Goal: Transaction & Acquisition: Purchase product/service

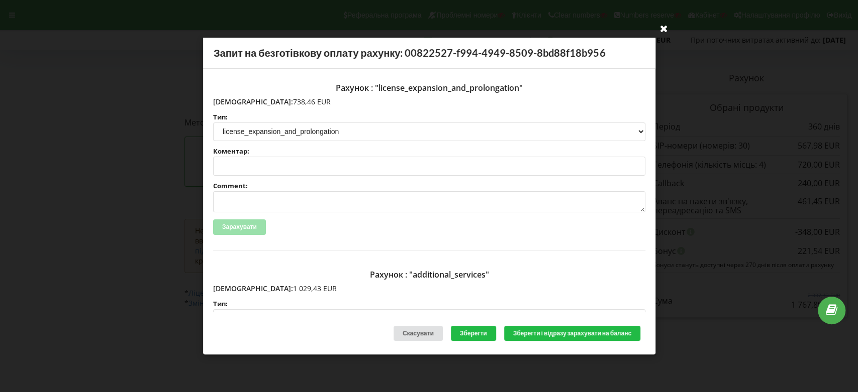
click at [663, 25] on icon at bounding box center [663, 28] width 16 height 16
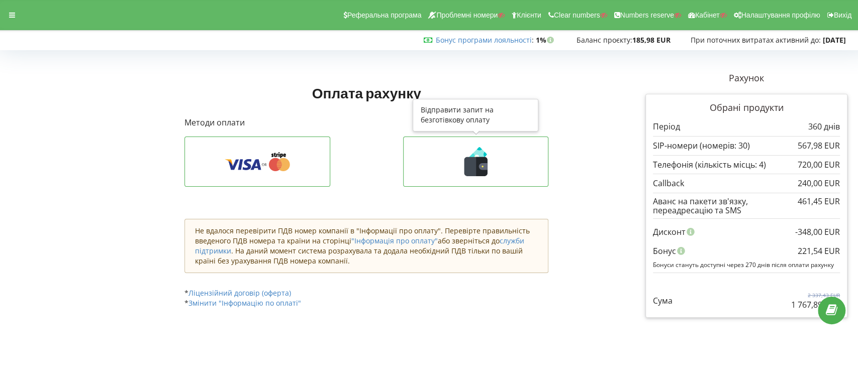
click at [476, 159] on icon at bounding box center [482, 166] width 12 height 19
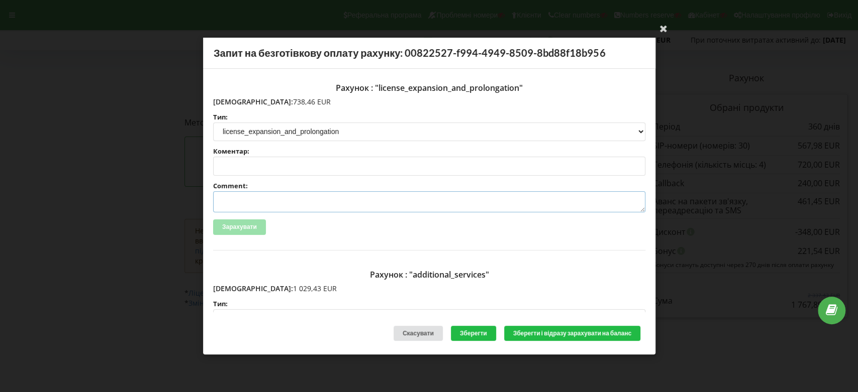
click at [226, 201] on textarea "Comment:" at bounding box center [429, 201] width 432 height 21
paste textarea "INV-2919, NETPEAK LTD, 07.03.2025, blackcars.pl, страйп"
click at [249, 199] on textarea "INV-2919, NETPEAK LTD, 07.03.2025, blackcars.pl, страйп" at bounding box center [429, 201] width 432 height 21
click at [312, 200] on textarea "INV-4356, NETPEAK LTD, 07.03.2025, blackcars.pl, страйп" at bounding box center [429, 201] width 432 height 21
click at [323, 200] on textarea "INV-4356, NETPEAK LTD, 16.03.2025, blackcars.pl, страйп" at bounding box center [429, 201] width 432 height 21
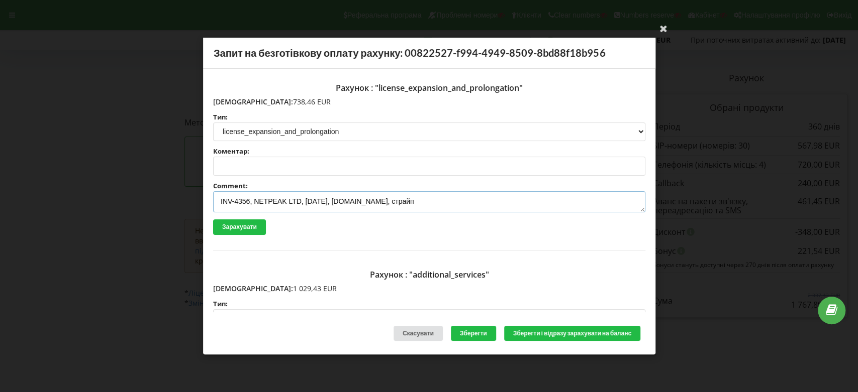
click at [381, 200] on textarea "INV-4356, NETPEAK LTD, 16.09.2025, blackcars.pl, страйп" at bounding box center [429, 201] width 432 height 21
paste textarea "[DOMAIN_NAME]"
drag, startPoint x: 436, startPoint y: 202, endPoint x: 207, endPoint y: 199, distance: 228.6
click at [207, 199] on div "Рахунок : "license_expansion_and_prolongation" Сума: 738,46 EUR Тип: license li…" at bounding box center [429, 191] width 452 height 244
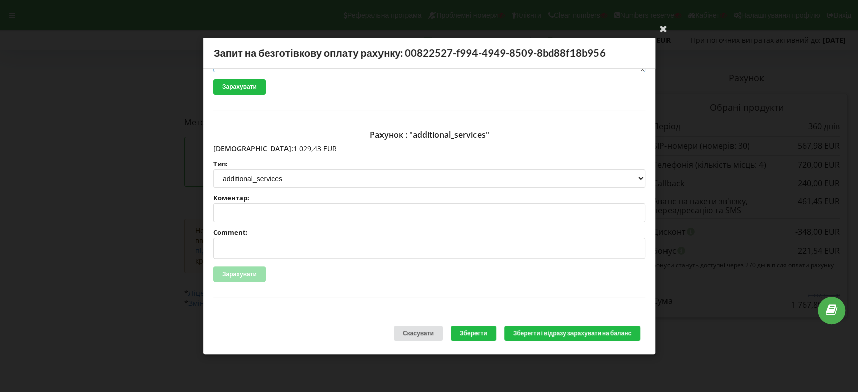
scroll to position [167, 0]
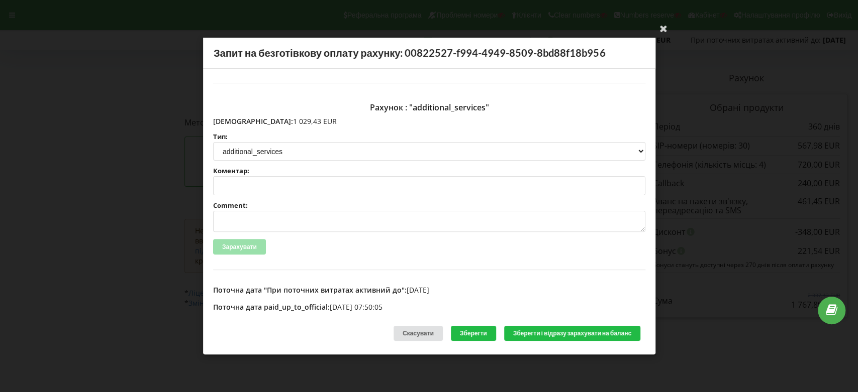
type textarea "INV-4356, NETPEAK LTD, 16.09.2025, evroprom.com, страйп"
click at [245, 219] on textarea "Comment:" at bounding box center [429, 221] width 432 height 21
paste textarea "INV-4356, NETPEAK LTD, 16.09.2025, evroprom.com, страйп"
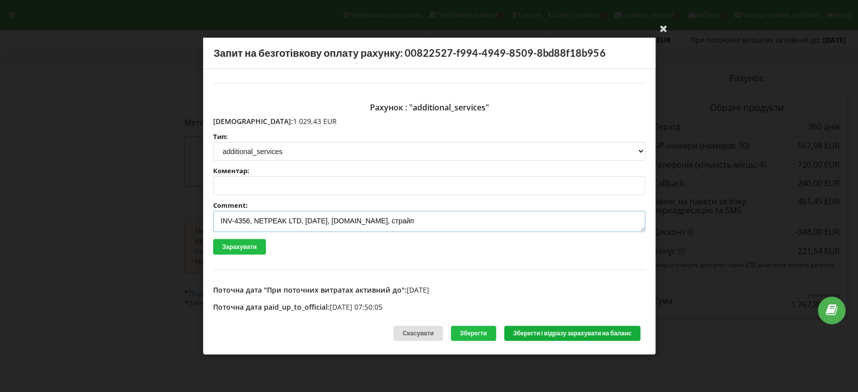
type textarea "INV-4356, NETPEAK LTD, 16.09.2025, evroprom.com, страйп"
click at [561, 333] on button "Зберегти і відразу зарахувати на баланс" at bounding box center [571, 334] width 136 height 16
